Goal: Task Accomplishment & Management: Manage account settings

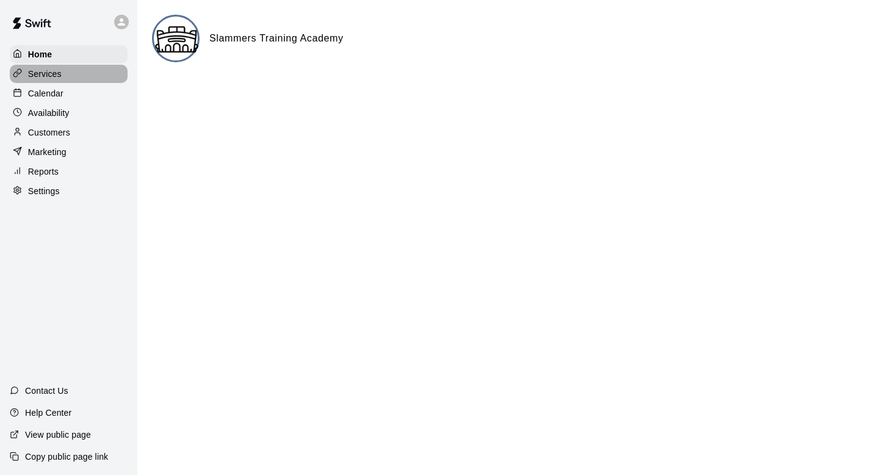
click at [51, 75] on p "Services" at bounding box center [45, 74] width 34 height 12
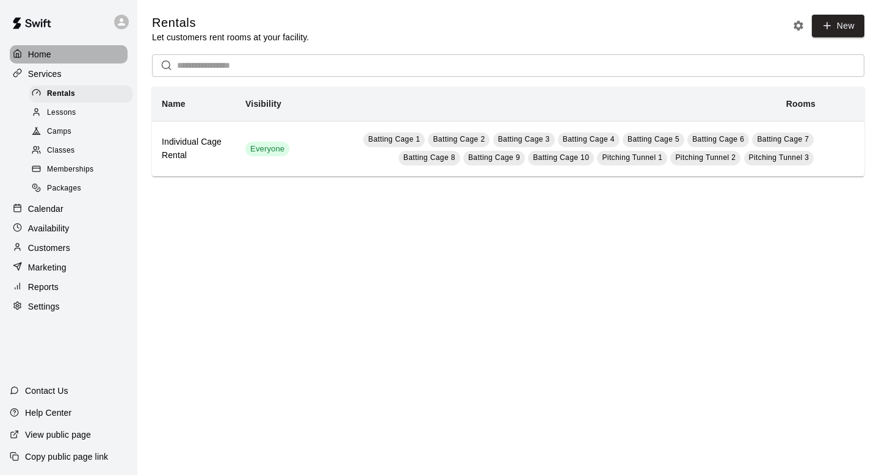
click at [40, 56] on p "Home" at bounding box center [39, 54] width 23 height 12
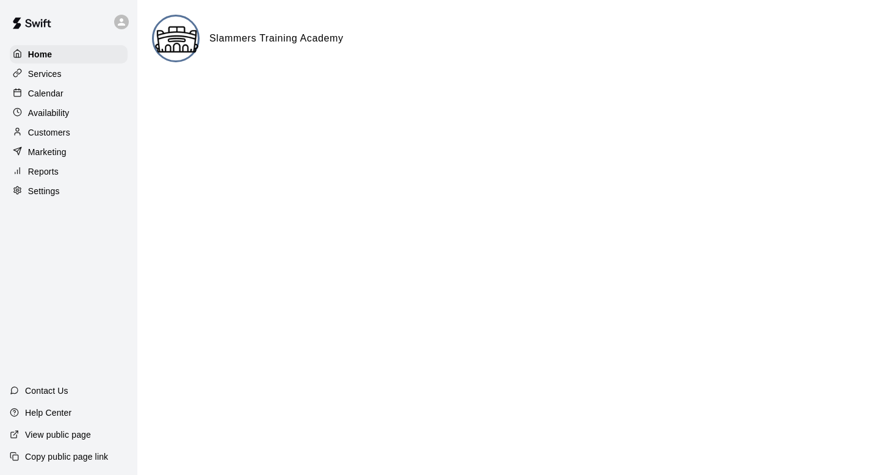
click at [49, 136] on p "Customers" at bounding box center [49, 132] width 42 height 12
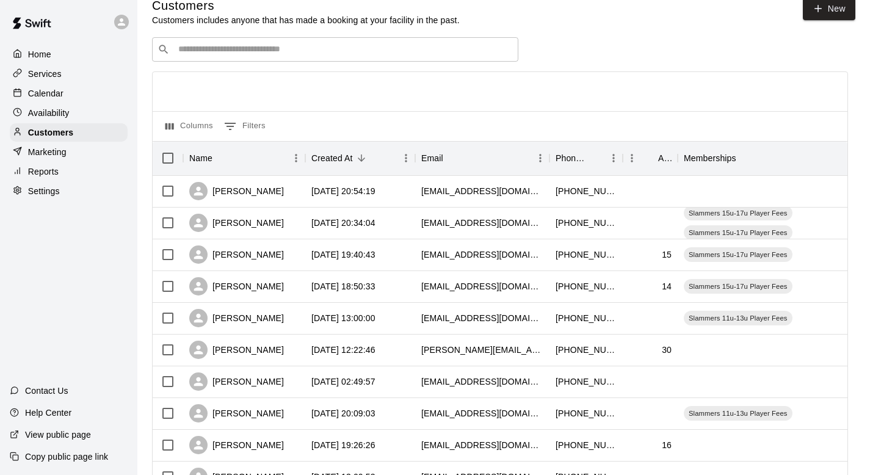
scroll to position [18, 0]
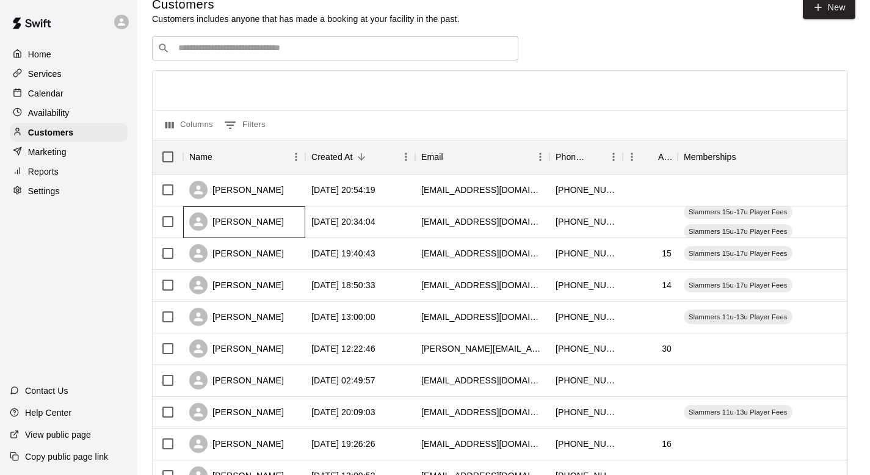
click at [242, 219] on div "[PERSON_NAME]" at bounding box center [236, 221] width 95 height 18
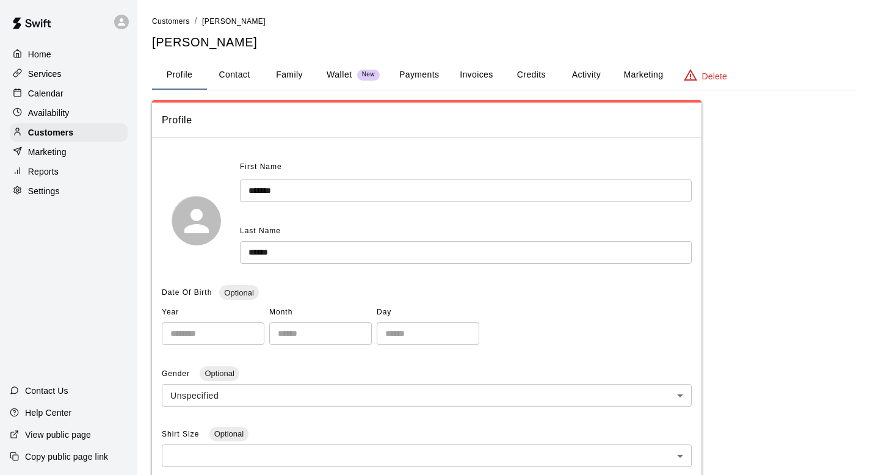
click at [582, 75] on button "Activity" at bounding box center [585, 74] width 55 height 29
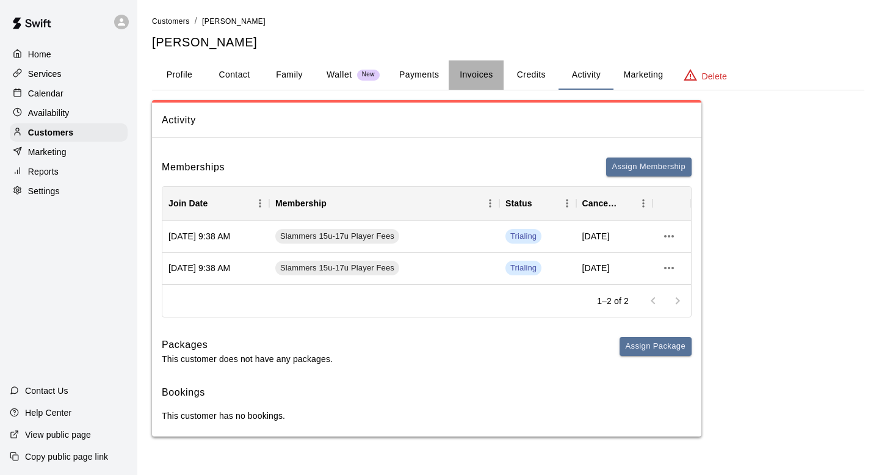
click at [477, 75] on button "Invoices" at bounding box center [476, 74] width 55 height 29
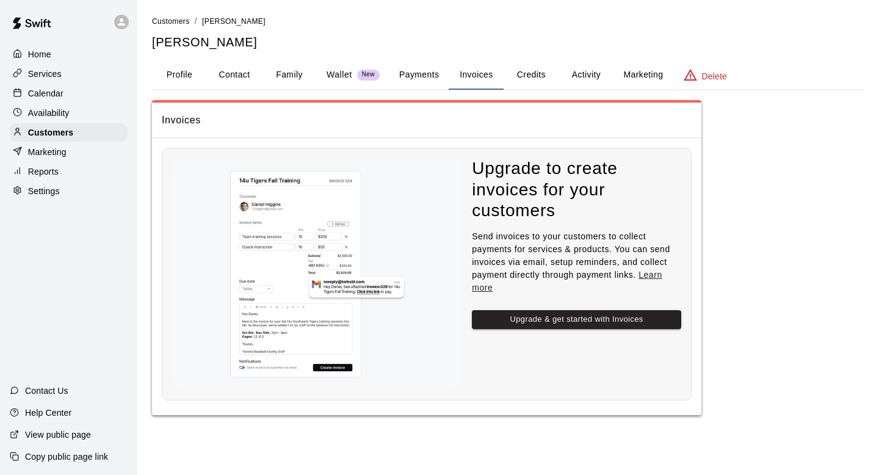
click at [534, 75] on button "Credits" at bounding box center [531, 74] width 55 height 29
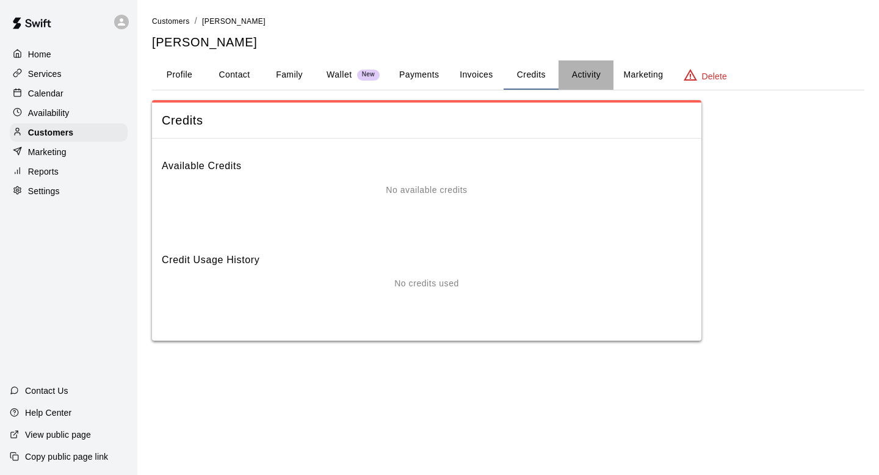
click at [599, 79] on button "Activity" at bounding box center [585, 74] width 55 height 29
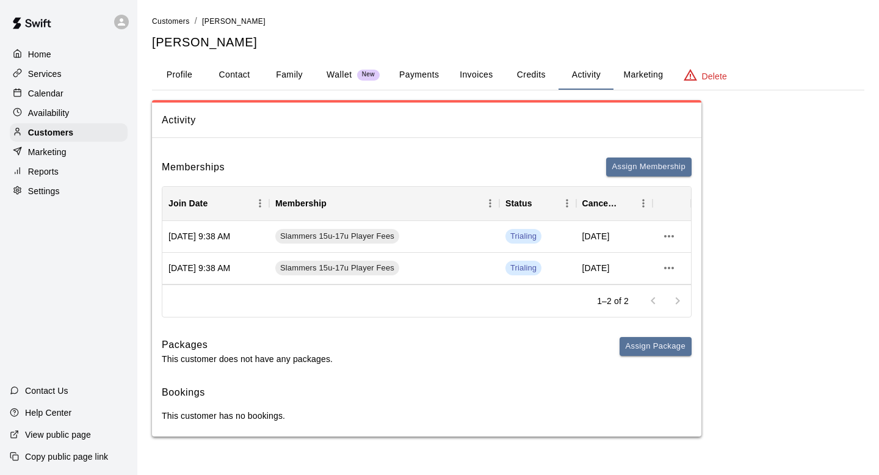
click at [356, 74] on div "Wallet New" at bounding box center [353, 74] width 53 height 13
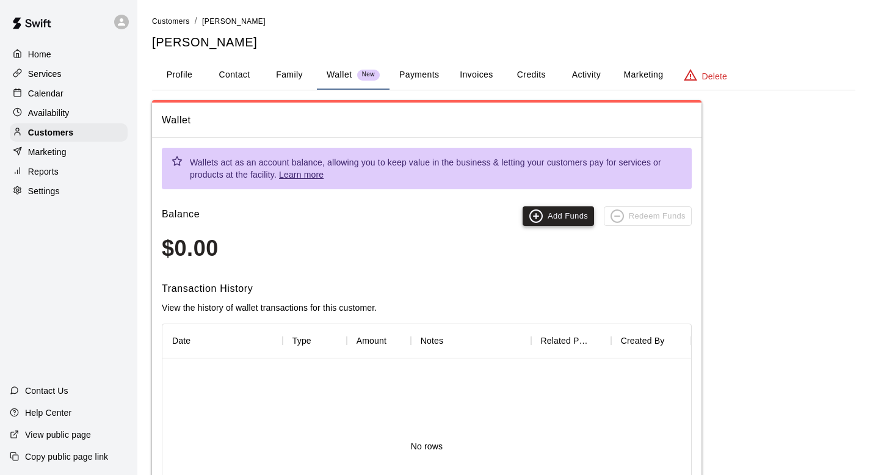
click at [580, 220] on button "Add Funds" at bounding box center [557, 216] width 71 height 20
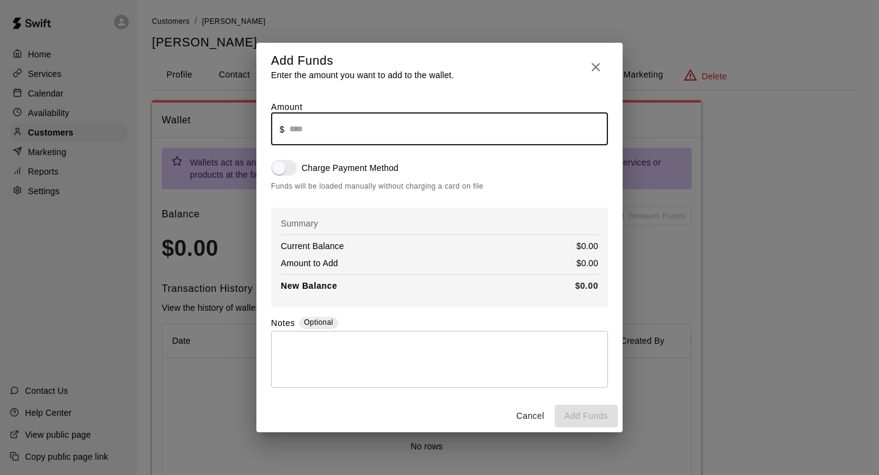
click at [345, 132] on input "text" at bounding box center [448, 129] width 319 height 32
drag, startPoint x: 352, startPoint y: 129, endPoint x: 269, endPoint y: 121, distance: 83.4
click at [269, 121] on div "Amount ​ $ **** ​ Charge Payment Method Funds will be loaded manually without c…" at bounding box center [439, 245] width 366 height 309
type input "*******"
click at [582, 413] on button "Add Funds" at bounding box center [586, 416] width 63 height 23
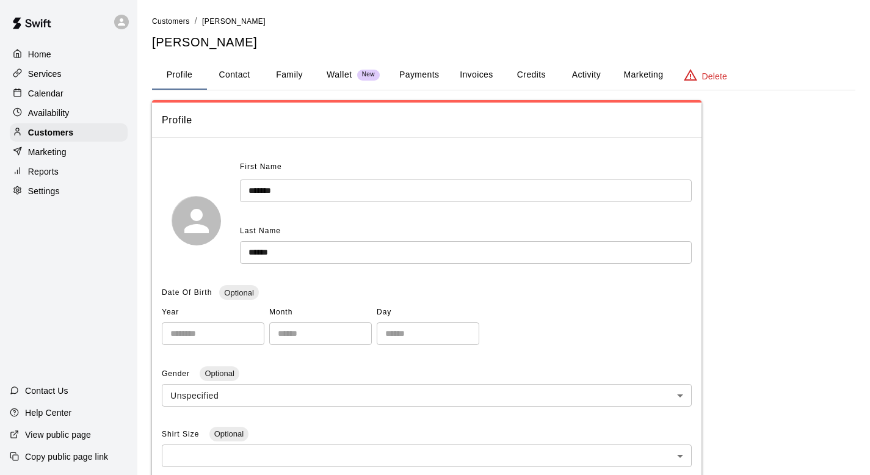
click at [339, 72] on p "Wallet" at bounding box center [340, 74] width 26 height 13
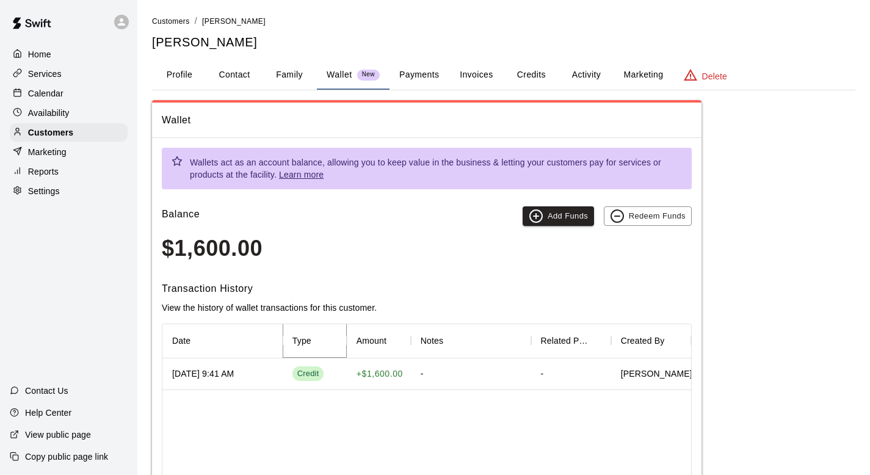
click at [346, 344] on icon "Menu" at bounding box center [352, 340] width 12 height 12
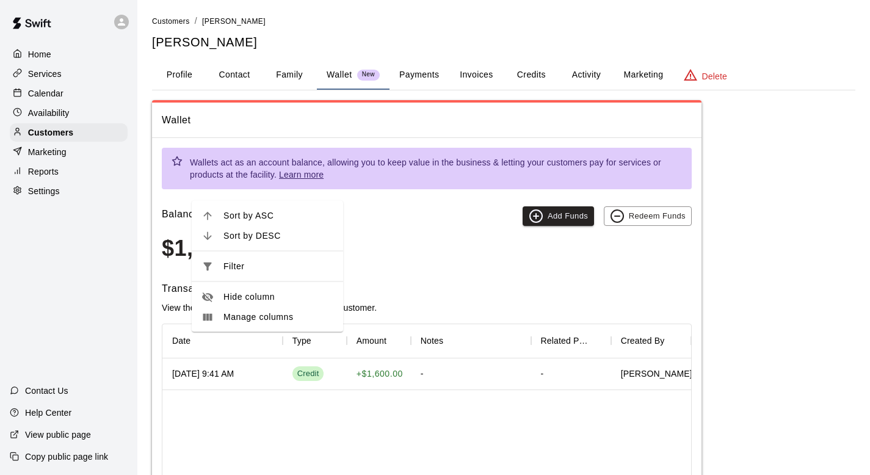
click at [392, 261] on h3 "$1,600.00" at bounding box center [427, 249] width 530 height 26
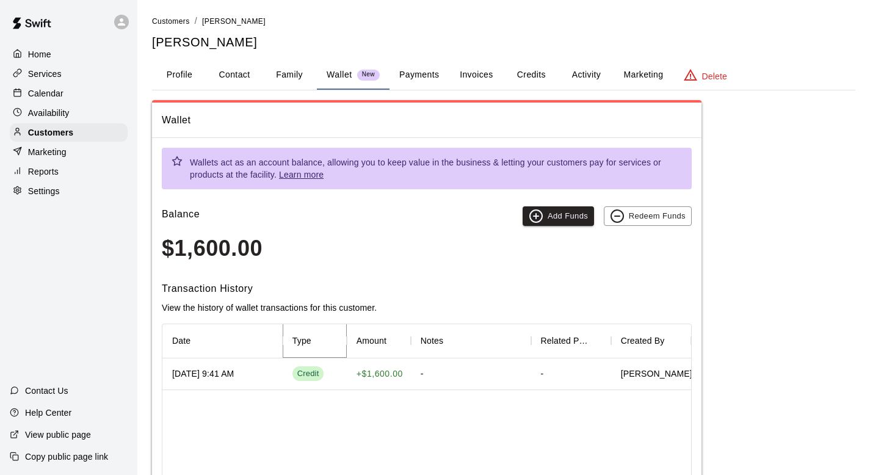
click at [351, 344] on icon "Menu" at bounding box center [352, 341] width 2 height 8
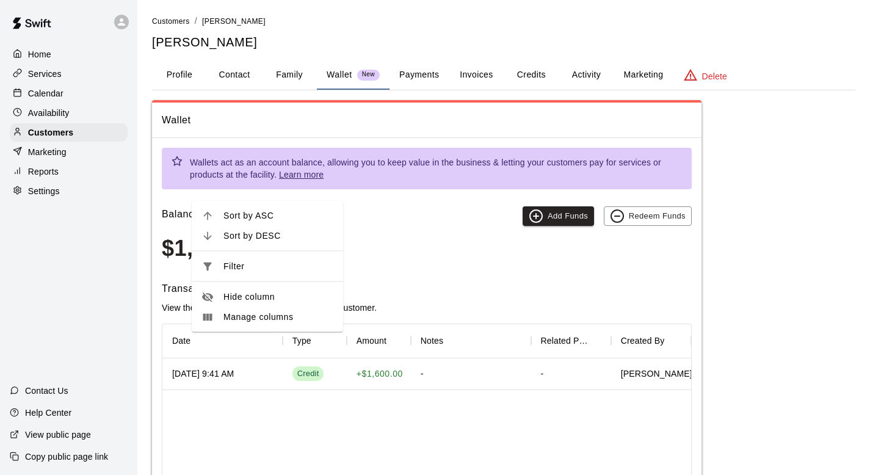
click at [411, 253] on h3 "$1,600.00" at bounding box center [427, 249] width 530 height 26
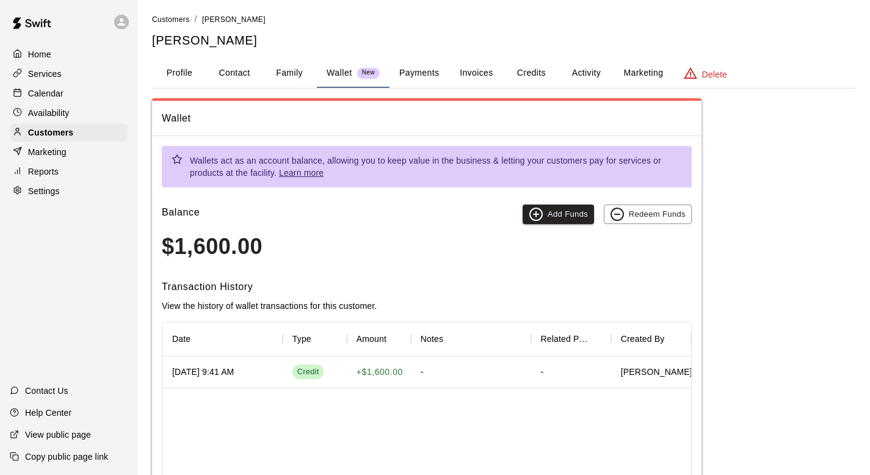
scroll to position [2, 0]
click at [420, 73] on button "Payments" at bounding box center [418, 72] width 59 height 29
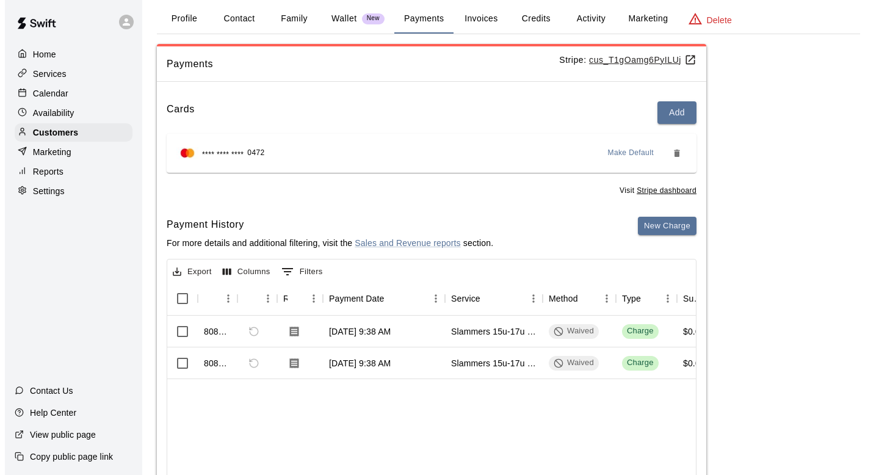
scroll to position [0, 0]
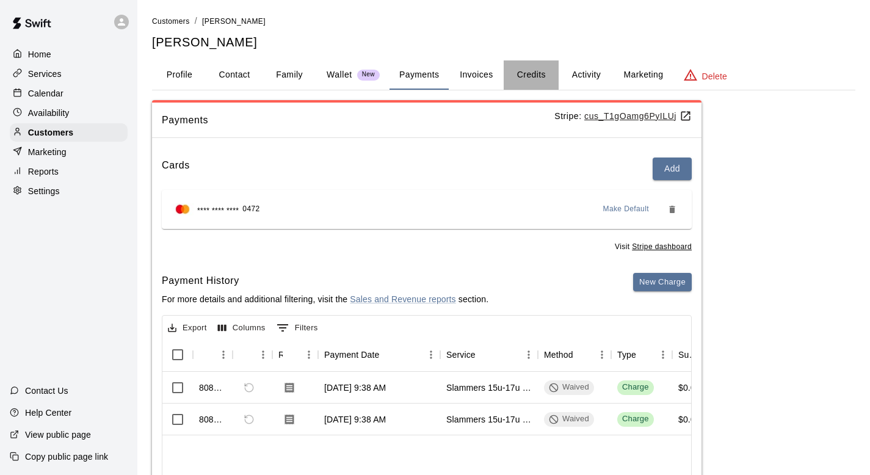
click at [533, 79] on button "Credits" at bounding box center [531, 74] width 55 height 29
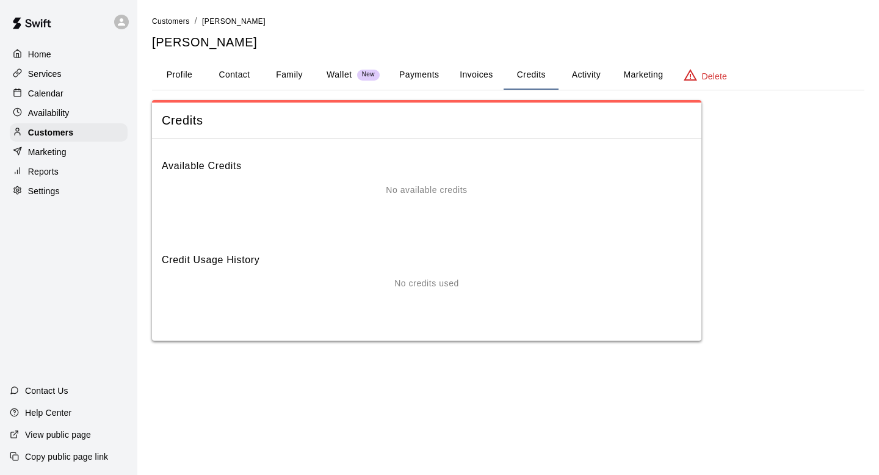
click at [470, 70] on button "Invoices" at bounding box center [476, 74] width 55 height 29
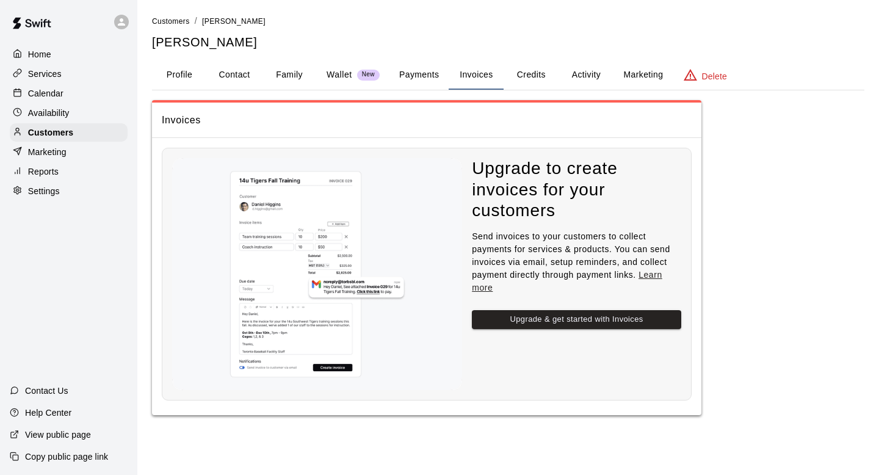
click at [578, 71] on button "Activity" at bounding box center [585, 74] width 55 height 29
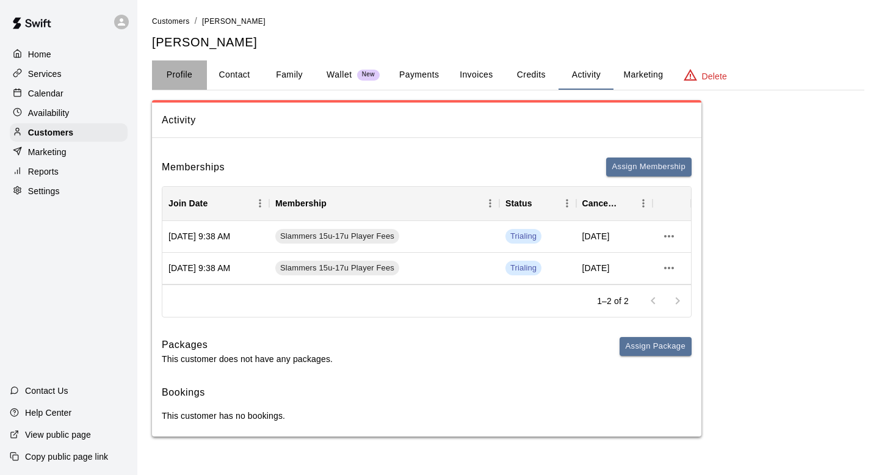
click at [168, 75] on button "Profile" at bounding box center [179, 74] width 55 height 29
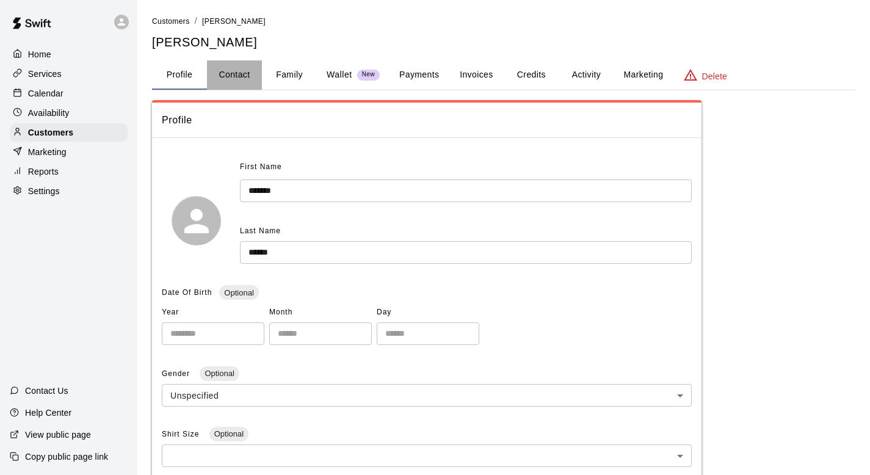
click at [261, 74] on button "Contact" at bounding box center [234, 74] width 55 height 29
select select "**"
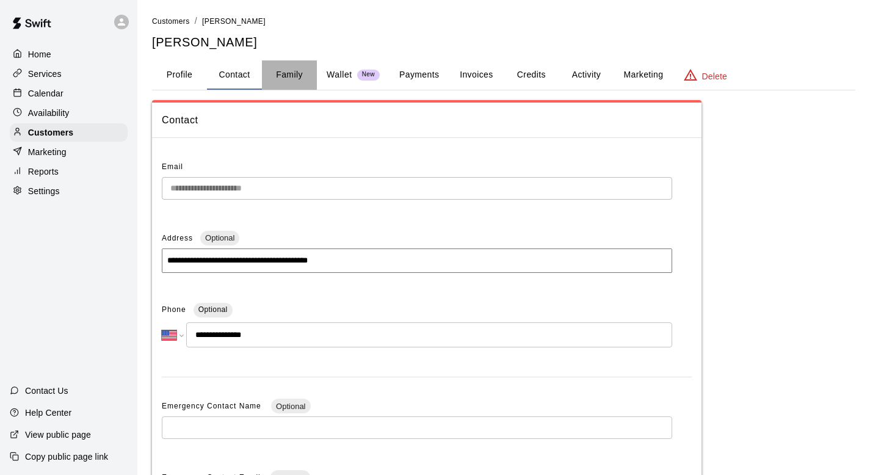
drag, startPoint x: 285, startPoint y: 76, endPoint x: 295, endPoint y: 82, distance: 12.4
click at [285, 75] on button "Family" at bounding box center [289, 74] width 55 height 29
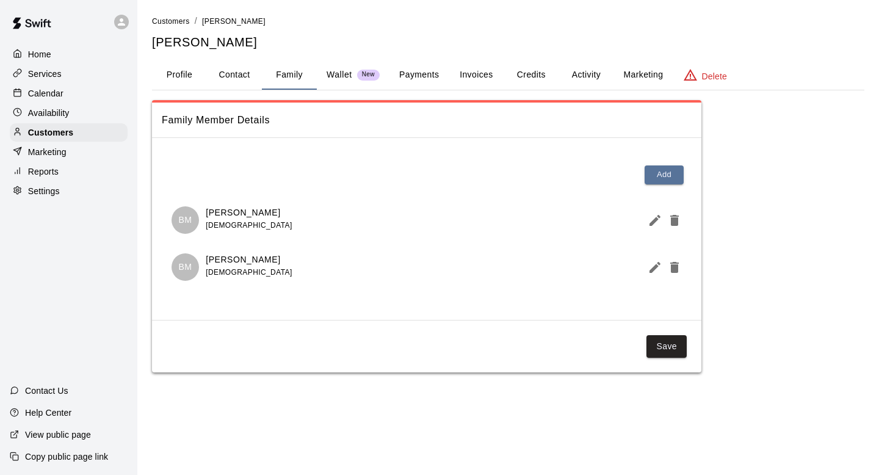
click at [439, 81] on button "Payments" at bounding box center [418, 74] width 59 height 29
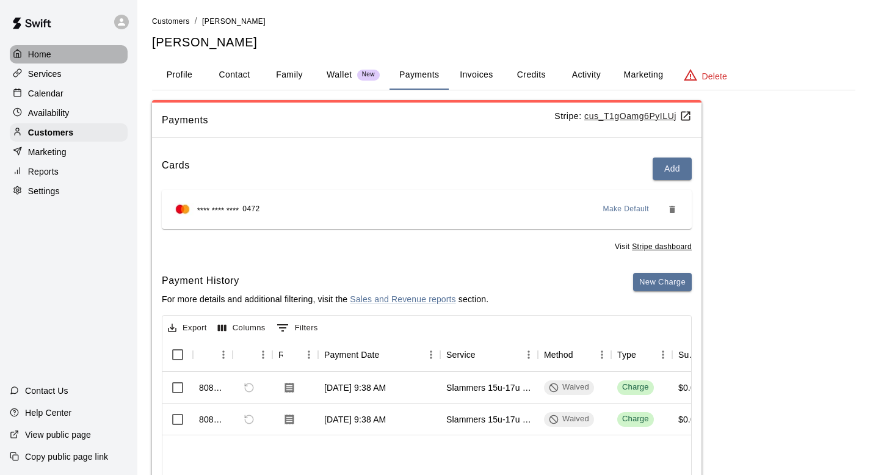
click at [45, 51] on p "Home" at bounding box center [39, 54] width 23 height 12
